Goal: Transaction & Acquisition: Purchase product/service

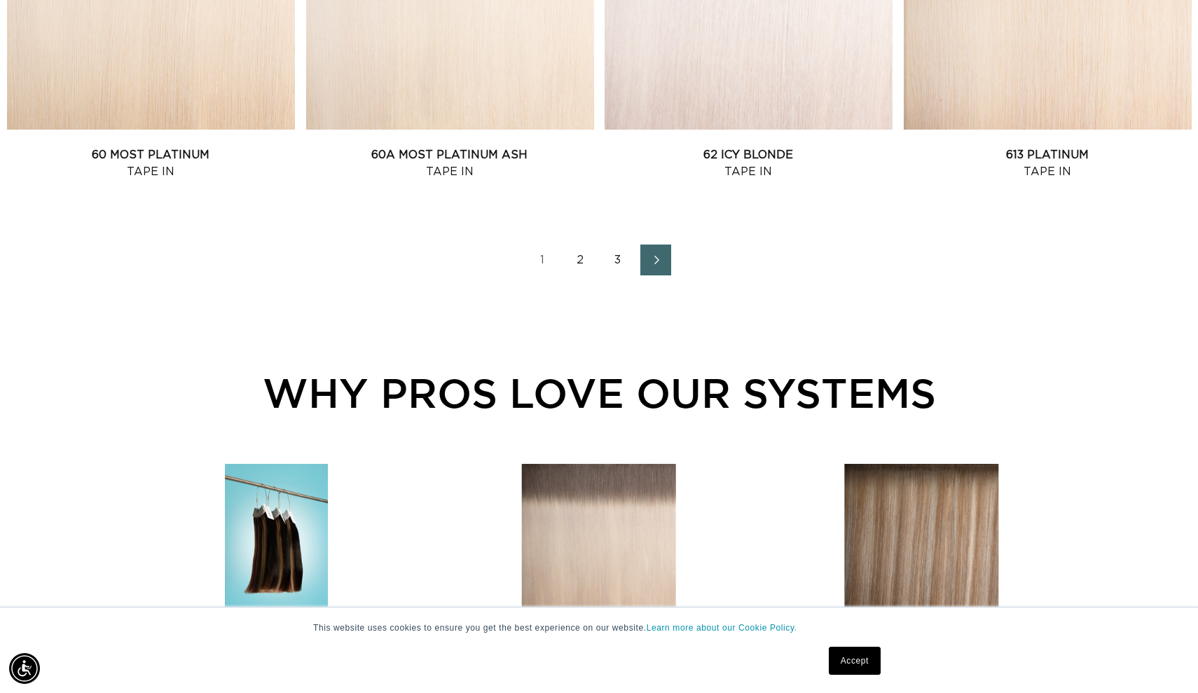
scroll to position [0, 1099]
click at [581, 259] on link "2" at bounding box center [580, 260] width 31 height 31
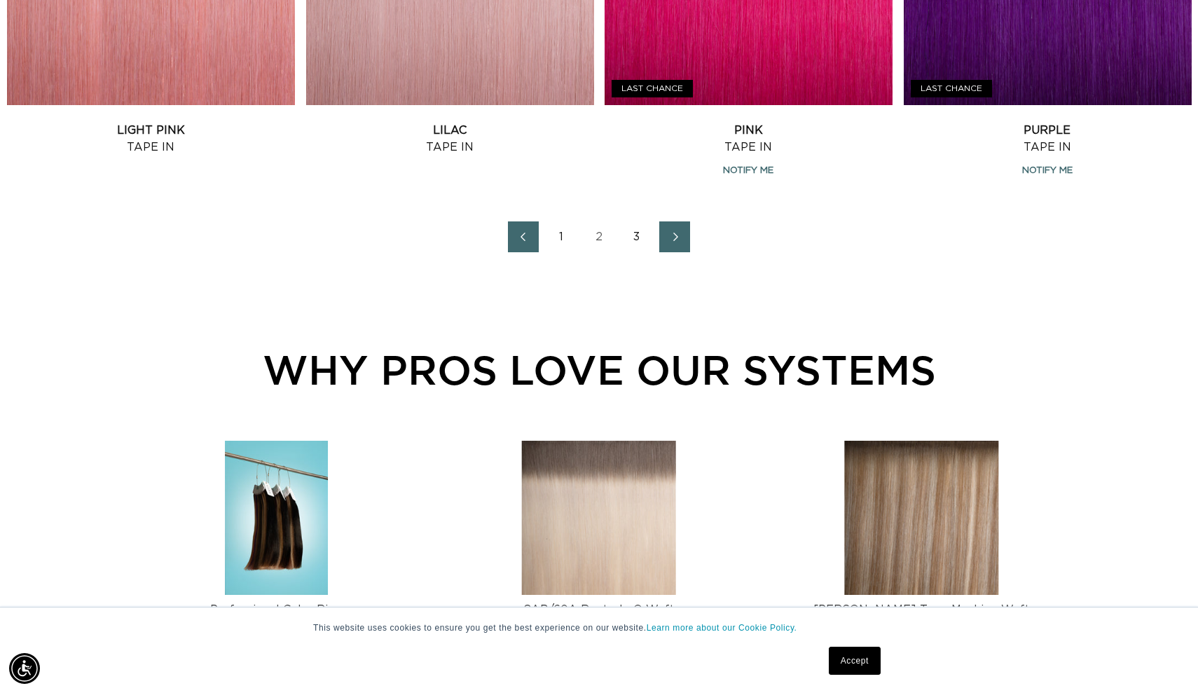
click at [639, 238] on link "3" at bounding box center [637, 236] width 31 height 31
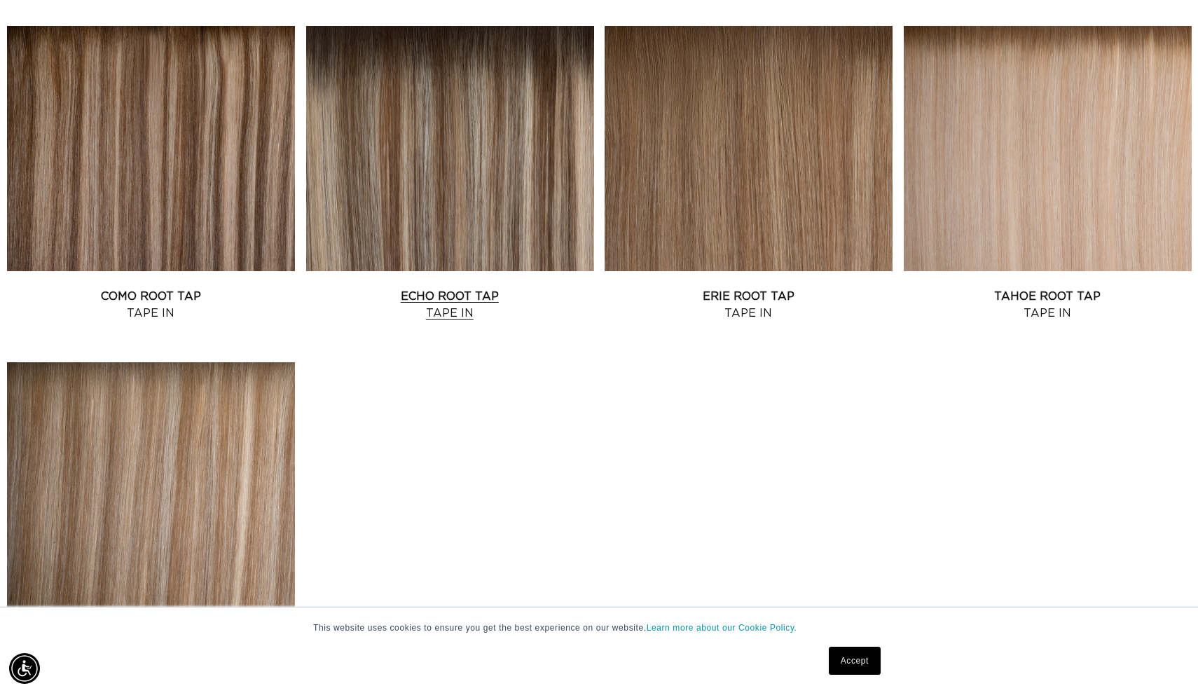
scroll to position [0, 1099]
click at [399, 288] on link "Echo Root Tap Tape In" at bounding box center [450, 305] width 288 height 34
